Goal: Task Accomplishment & Management: Use online tool/utility

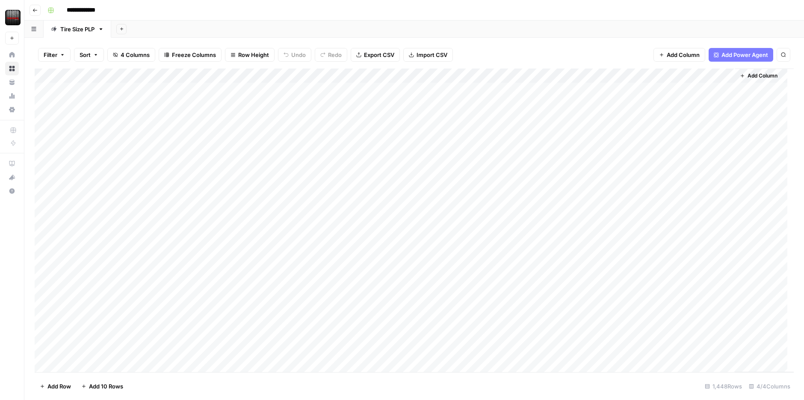
click at [360, 193] on div "Add Column" at bounding box center [415, 219] width 760 height 303
click at [621, 87] on div "Add Column" at bounding box center [415, 219] width 760 height 303
click at [641, 90] on div "Add Column" at bounding box center [415, 219] width 760 height 303
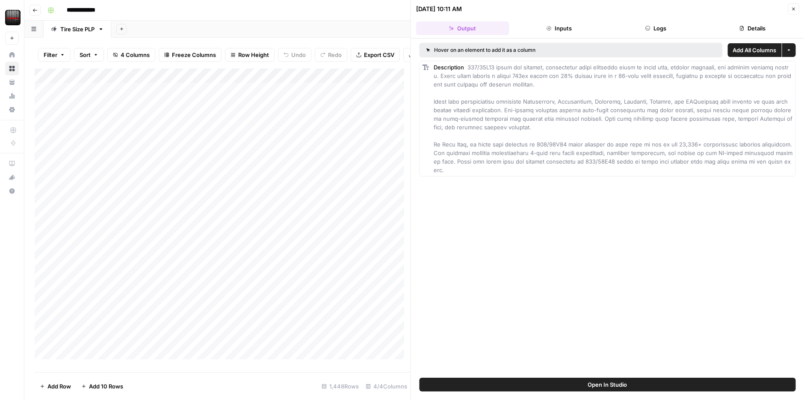
click at [641, 90] on div "Description" at bounding box center [613, 118] width 359 height 111
drag, startPoint x: 468, startPoint y: 65, endPoint x: 493, endPoint y: 68, distance: 25.3
click at [493, 68] on span at bounding box center [614, 119] width 360 height 110
drag, startPoint x: 525, startPoint y: 101, endPoint x: 706, endPoint y: 97, distance: 181.1
click at [706, 97] on div "Description" at bounding box center [613, 118] width 359 height 111
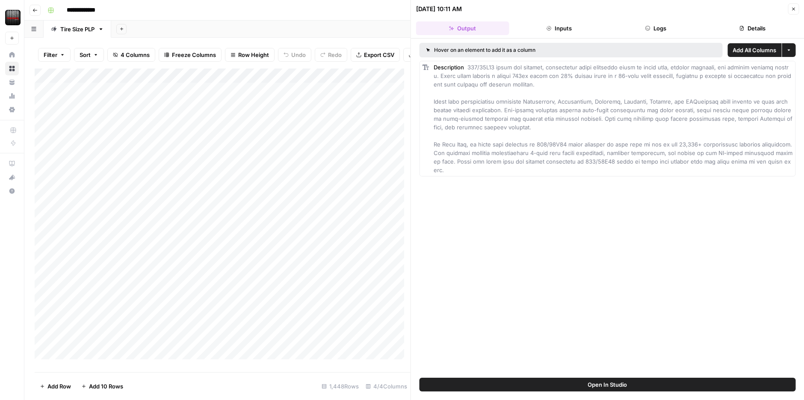
click at [438, 71] on div "Description" at bounding box center [613, 118] width 359 height 111
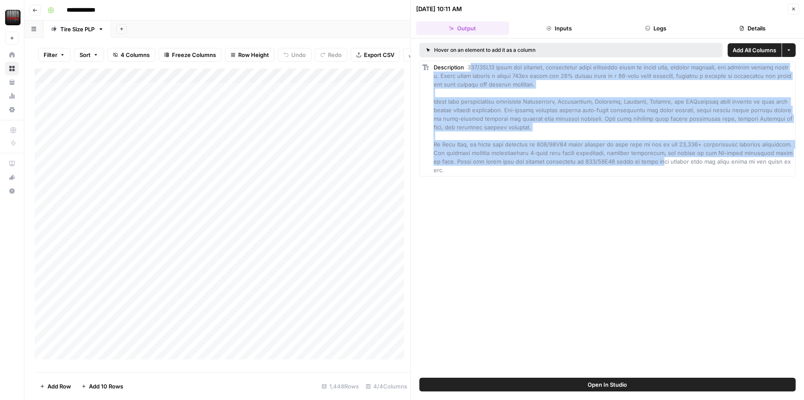
drag, startPoint x: 469, startPoint y: 65, endPoint x: 638, endPoint y: 162, distance: 195.3
click at [638, 162] on span at bounding box center [614, 119] width 360 height 110
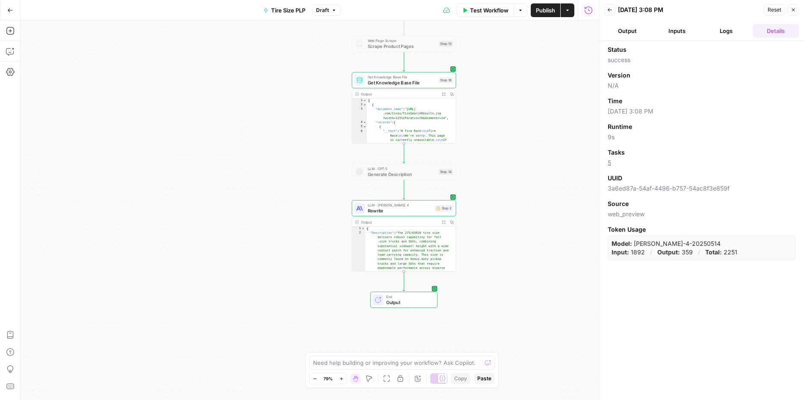
click at [670, 30] on button "Inputs" at bounding box center [677, 31] width 46 height 14
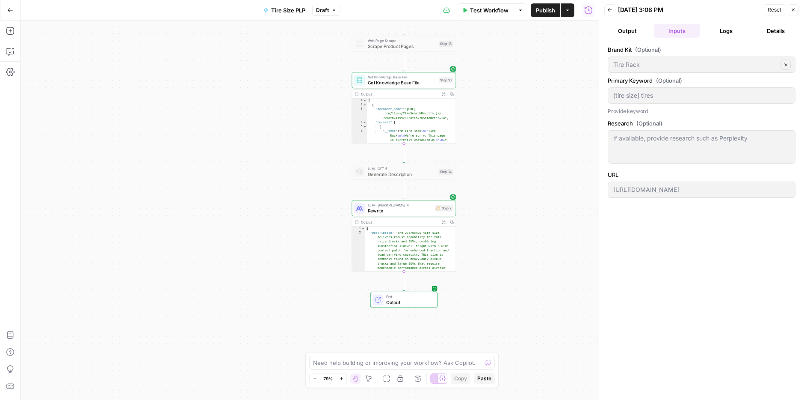
click at [622, 27] on button "Output" at bounding box center [628, 31] width 46 height 14
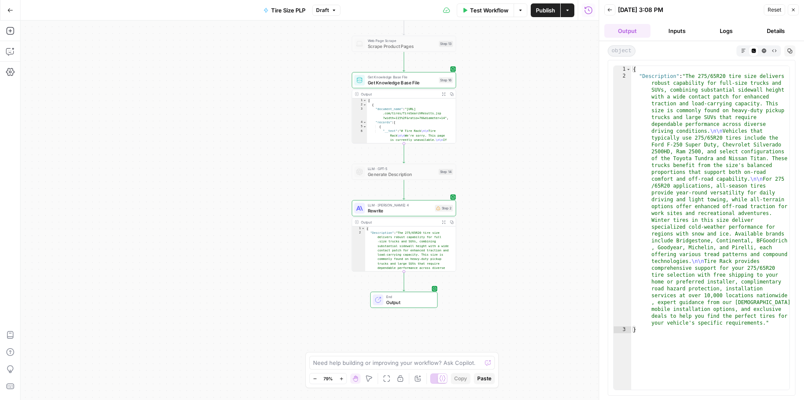
click at [703, 182] on div "{ "Description" : "The 275/65R20 tire size delivers robust capability for full-…" at bounding box center [711, 234] width 158 height 337
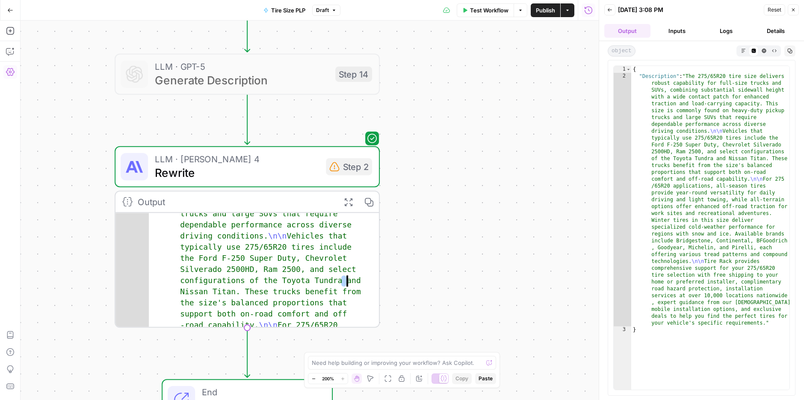
scroll to position [48, 0]
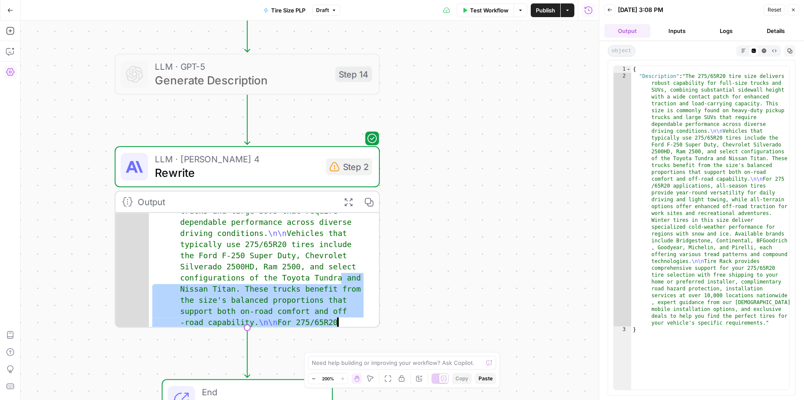
drag, startPoint x: 244, startPoint y: 247, endPoint x: 328, endPoint y: 267, distance: 86.7
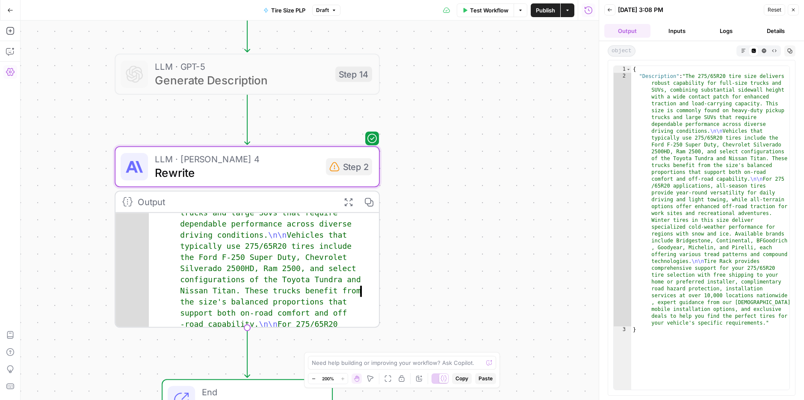
scroll to position [11, 0]
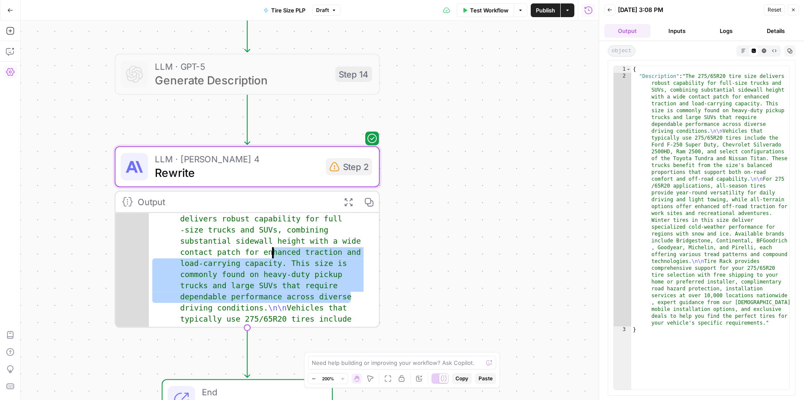
drag, startPoint x: 259, startPoint y: 251, endPoint x: 211, endPoint y: 234, distance: 51.3
type textarea "**********"
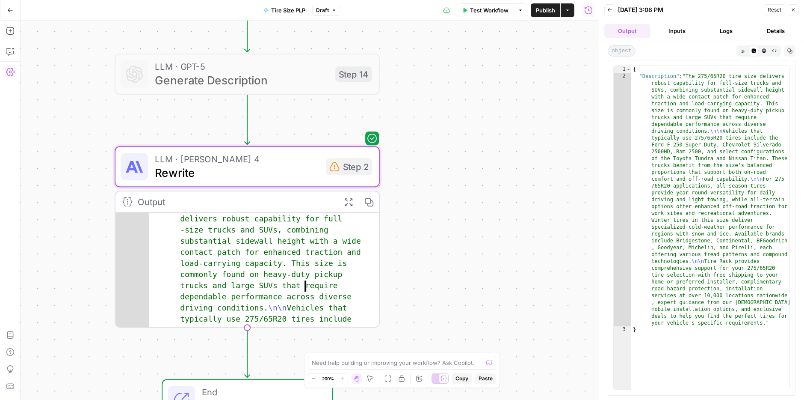
scroll to position [0, 0]
